Goal: Find specific page/section: Find specific page/section

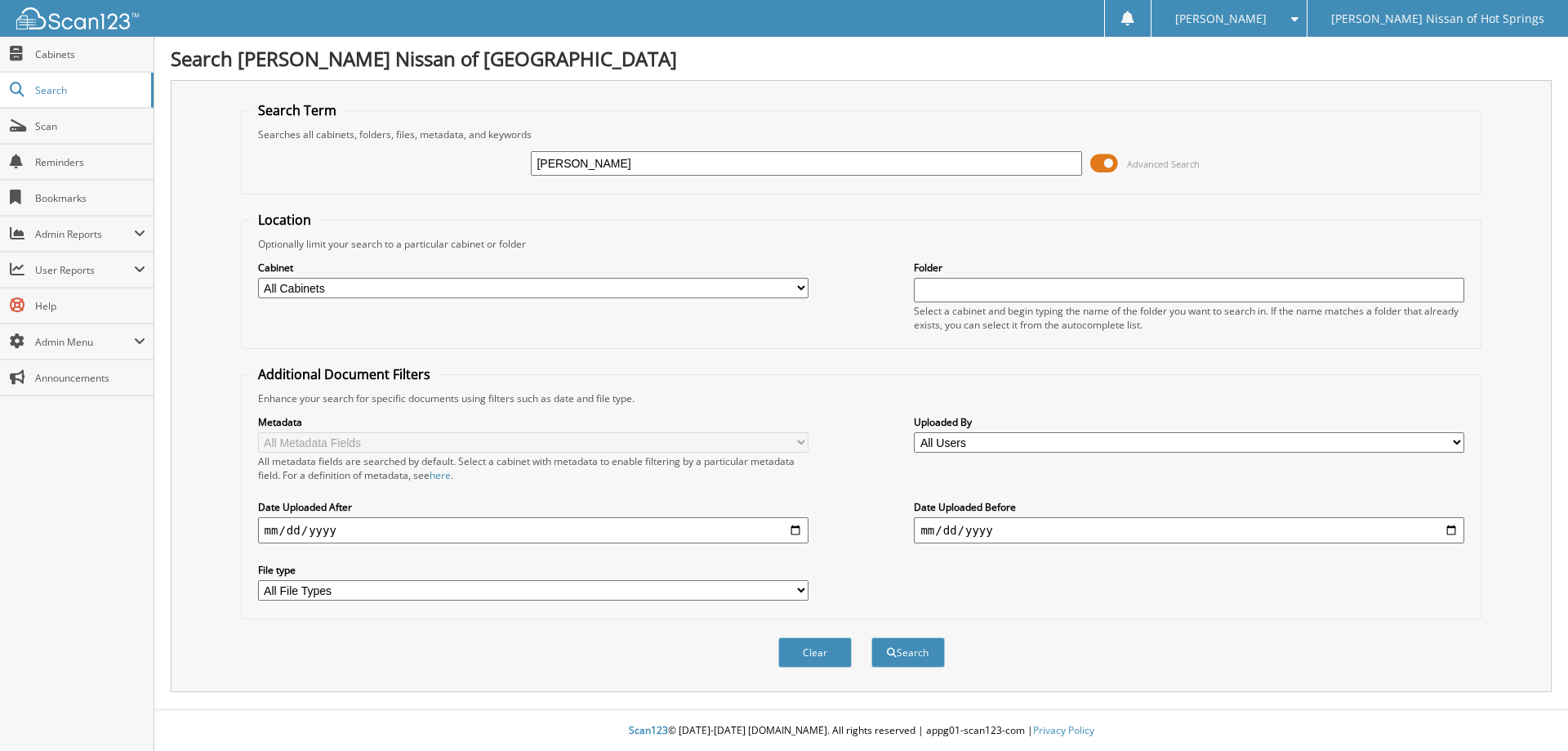
type input "[PERSON_NAME]"
click at [871, 637] on button "Search" at bounding box center [908, 652] width 74 height 30
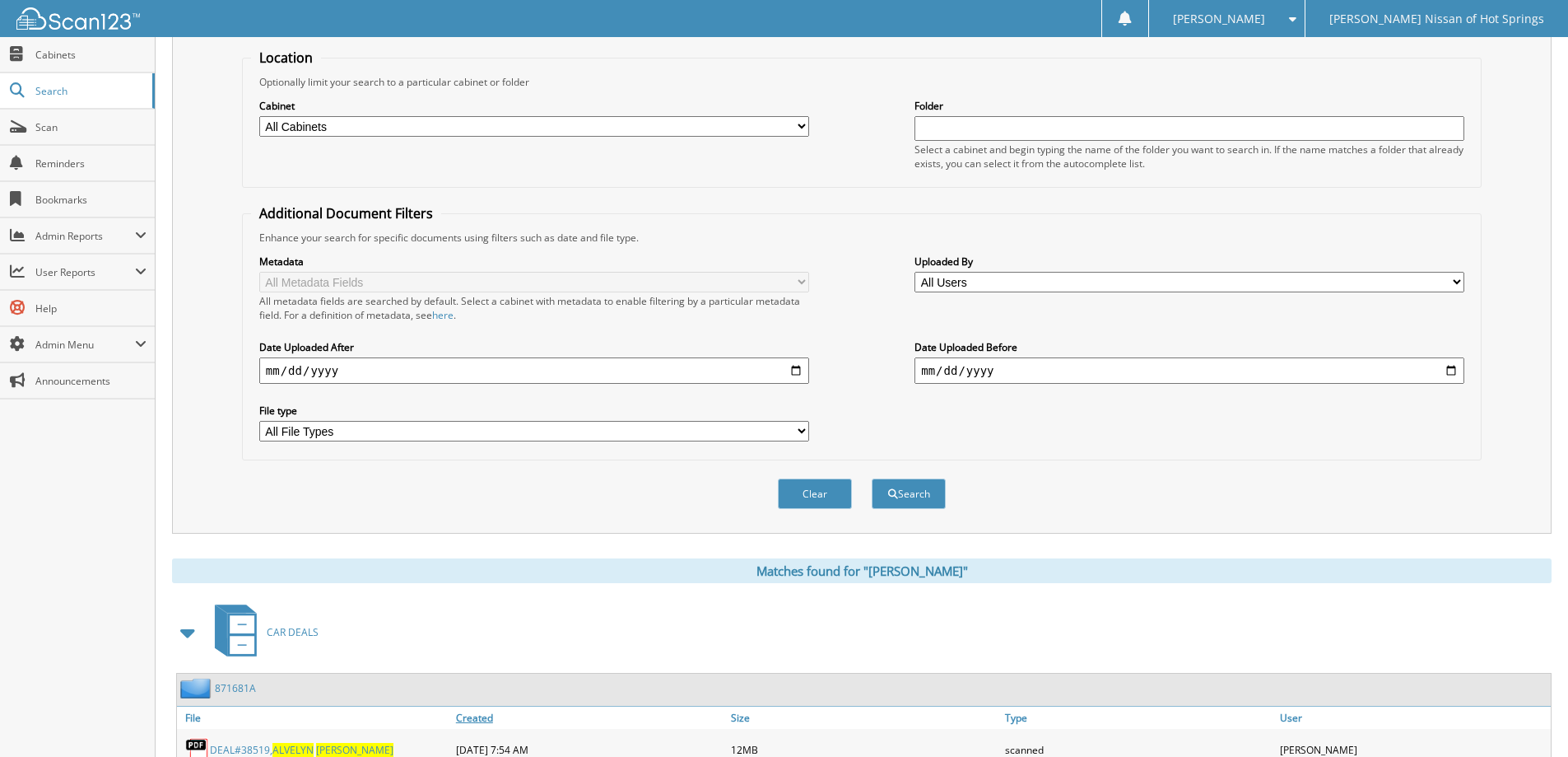
scroll to position [411, 0]
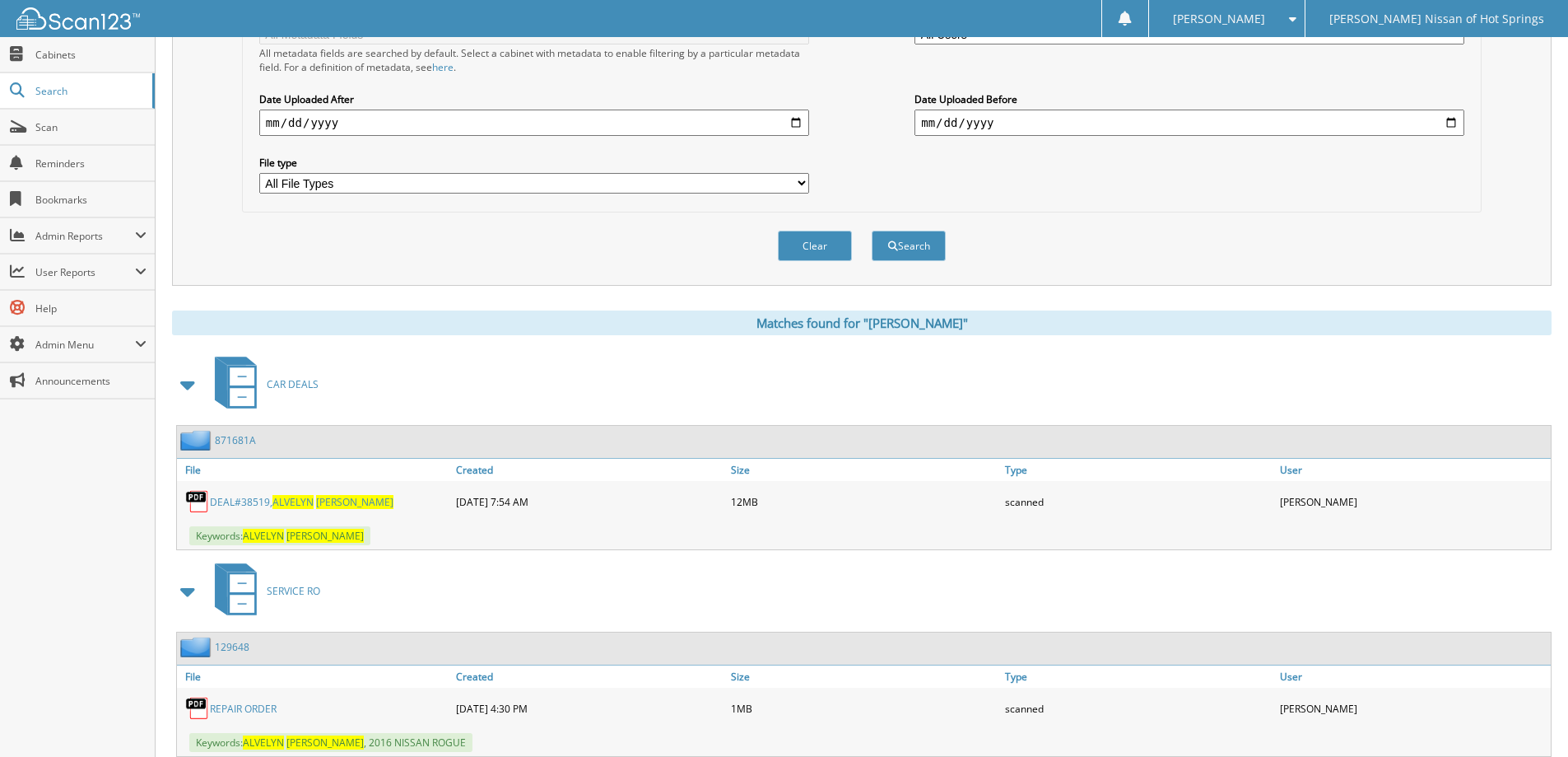
click at [256, 496] on link "DEAL#38519, ALVELYN LEWIS" at bounding box center [302, 501] width 184 height 14
click at [45, 132] on span "Scan" at bounding box center [90, 127] width 111 height 14
